Goal: Find specific page/section: Find specific page/section

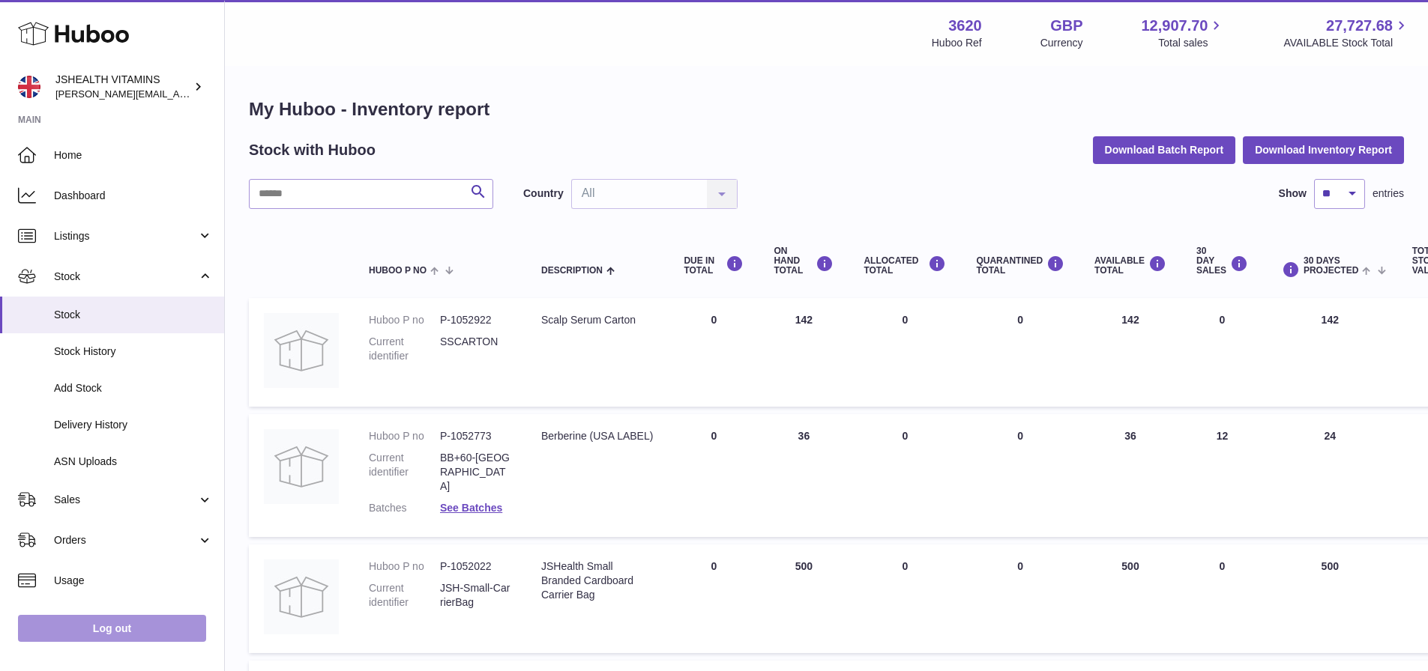
click at [89, 632] on link "Log out" at bounding box center [112, 628] width 188 height 27
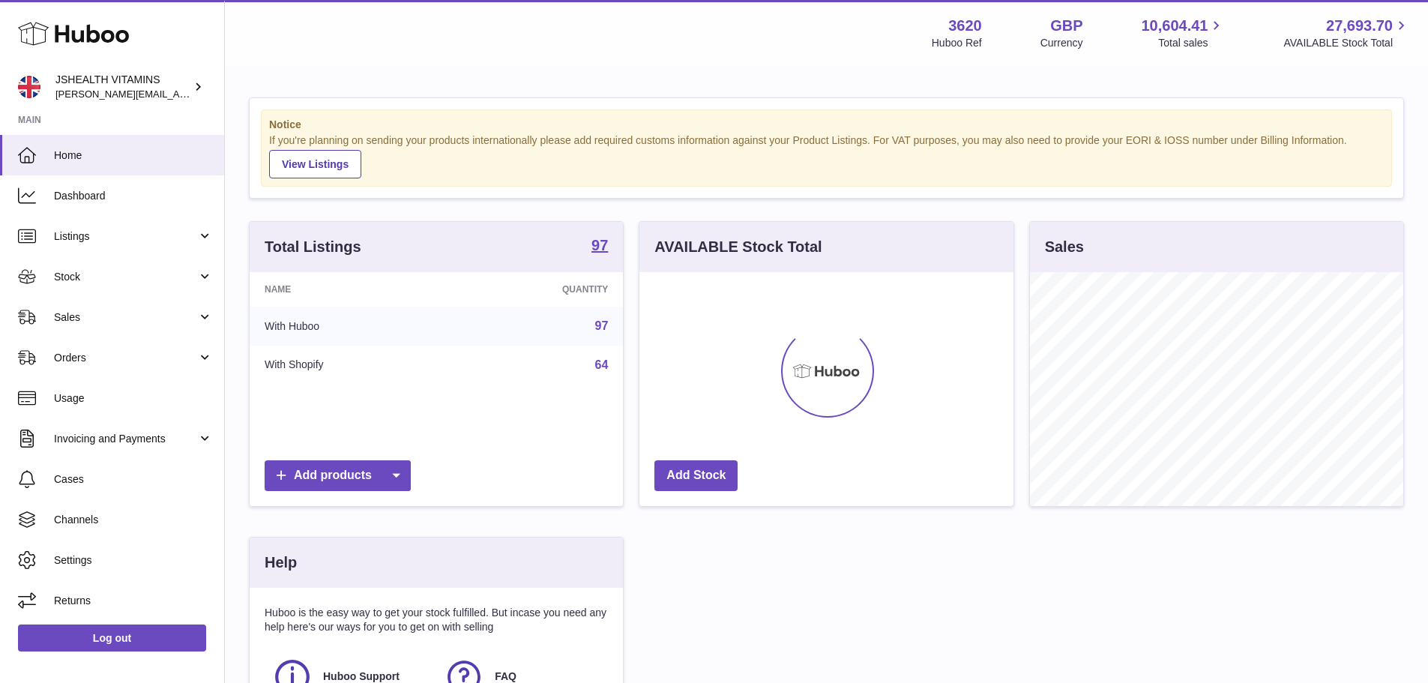
scroll to position [234, 374]
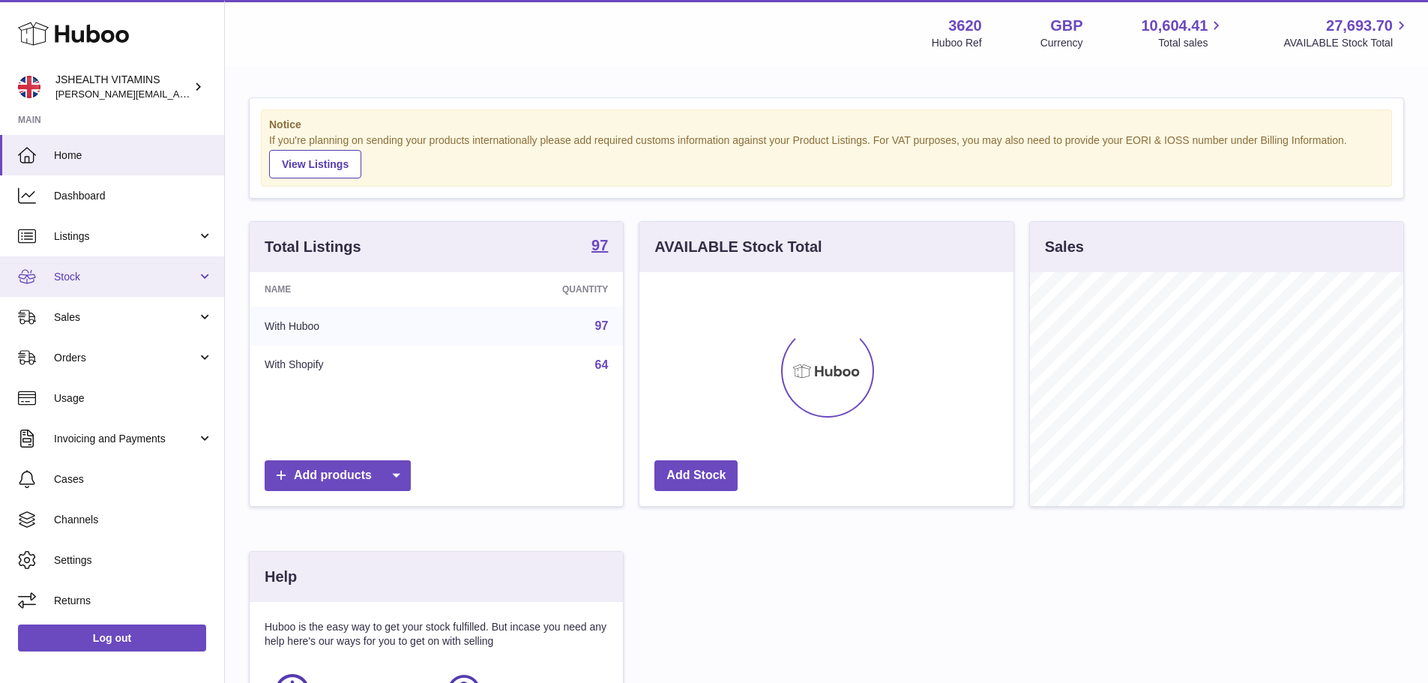
click at [83, 290] on link "Stock" at bounding box center [112, 276] width 224 height 40
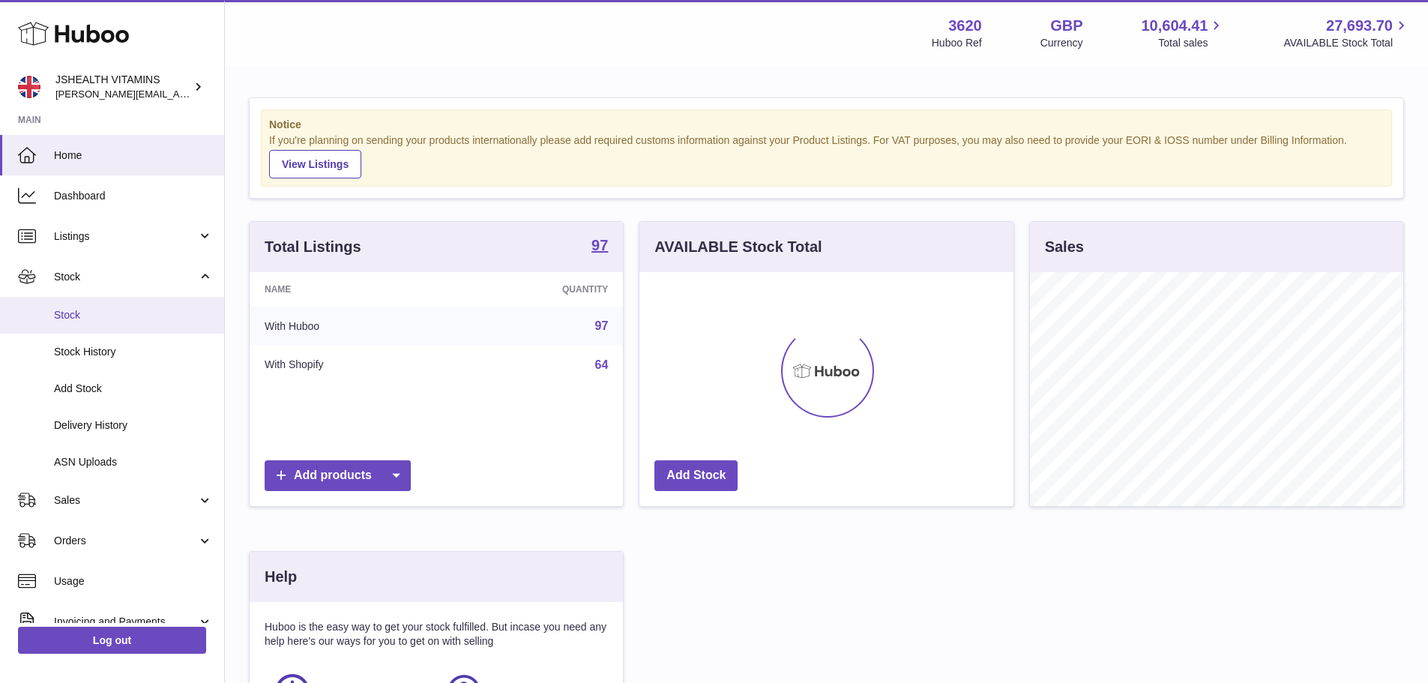
click at [92, 313] on span "Stock" at bounding box center [133, 315] width 159 height 14
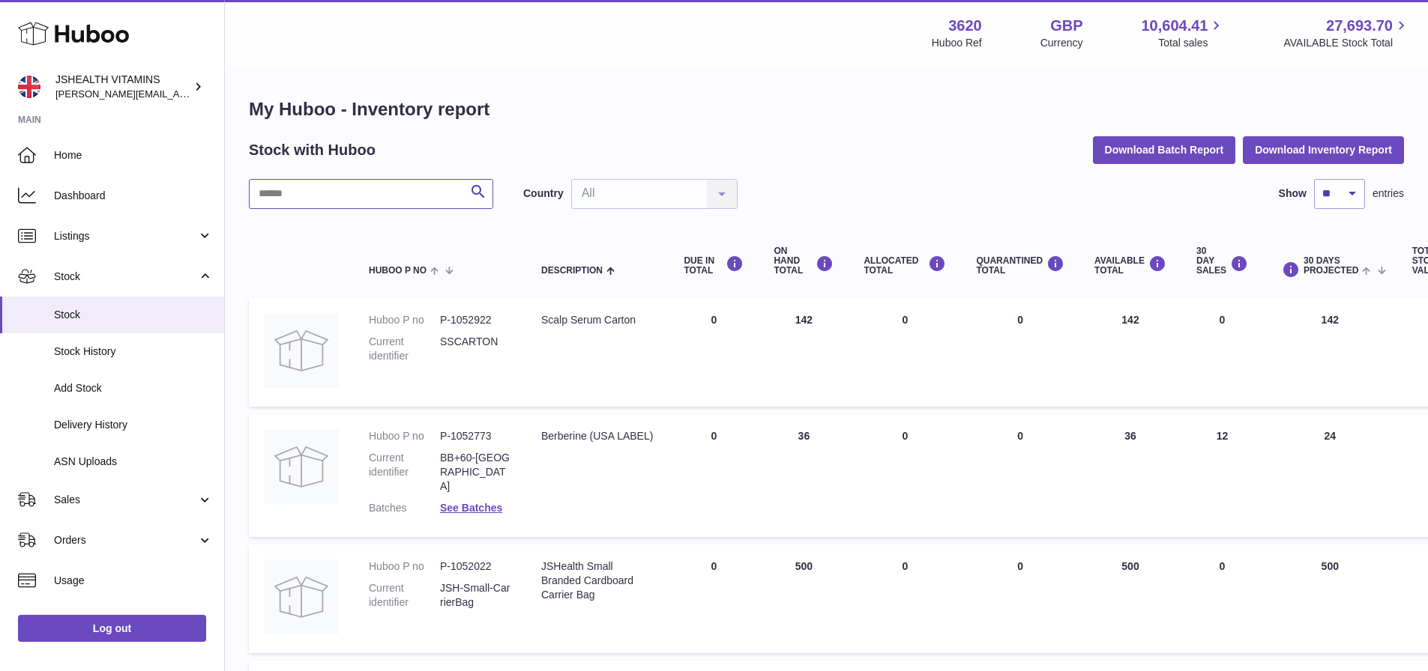
click at [407, 194] on input "text" at bounding box center [371, 194] width 244 height 30
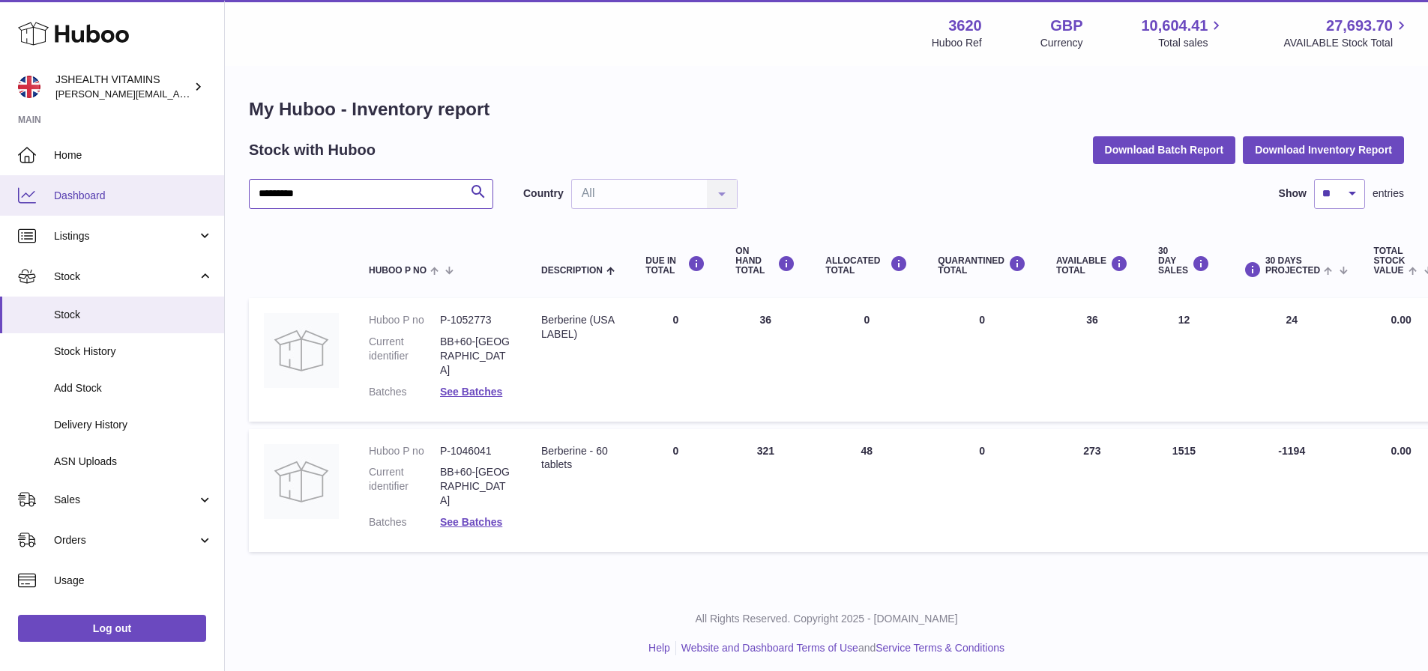
drag, startPoint x: 373, startPoint y: 205, endPoint x: 177, endPoint y: 201, distance: 196.4
click at [177, 201] on div "Huboo JSHEALTH VITAMINS francesca@jshealthvitamins.com Main Home Dashboard List…" at bounding box center [714, 339] width 1428 height 678
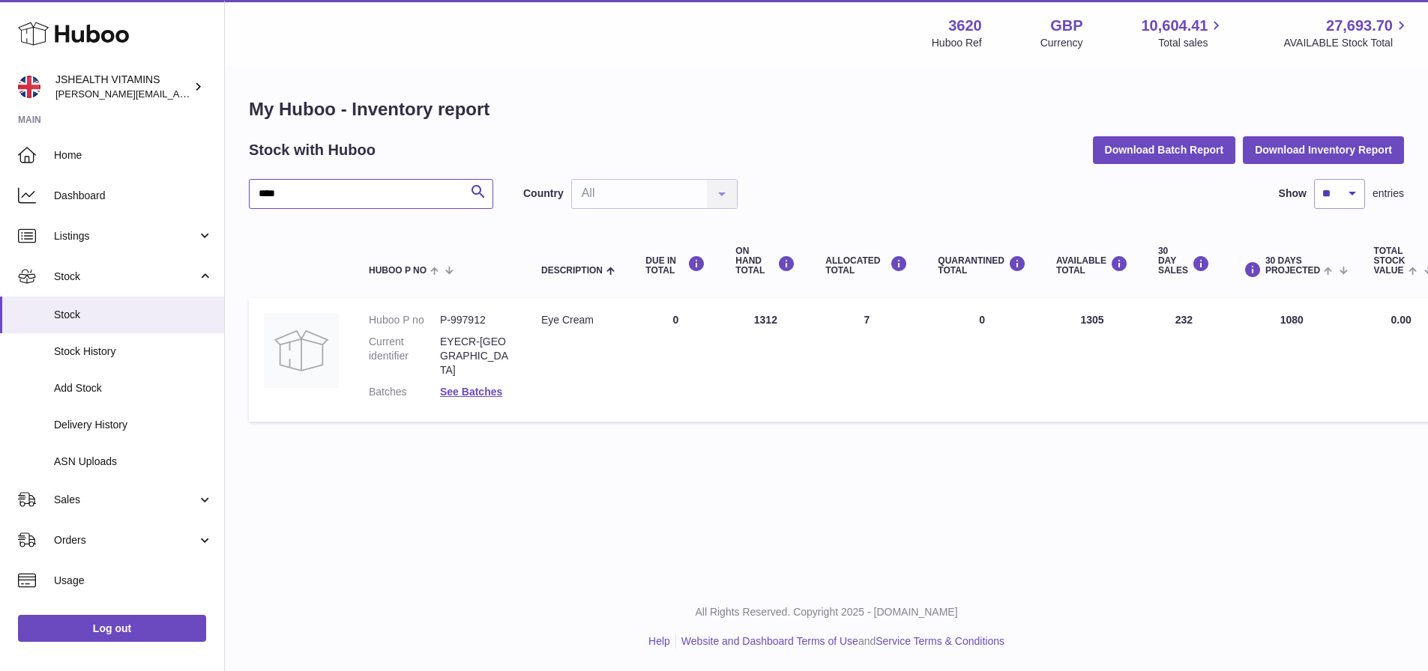
type input "***"
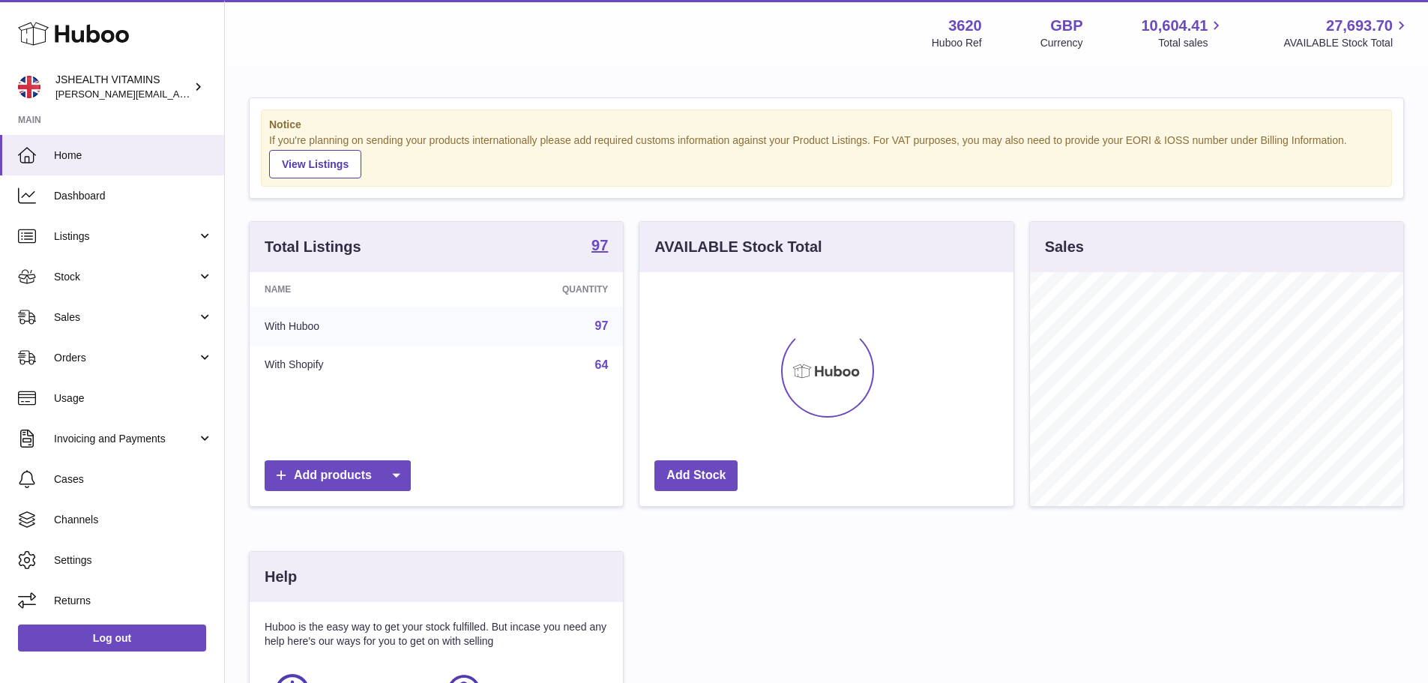
scroll to position [234, 374]
click at [121, 637] on link "Log out" at bounding box center [112, 637] width 188 height 27
